Goal: Task Accomplishment & Management: Manage account settings

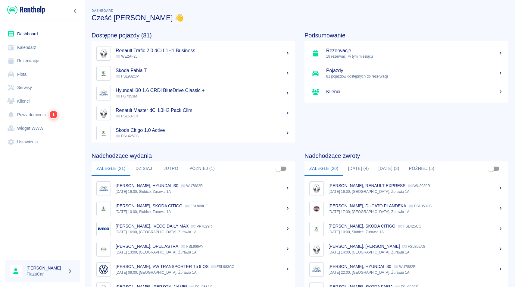
click at [56, 68] on link "Flota" at bounding box center [42, 75] width 75 height 14
